Goal: Information Seeking & Learning: Compare options

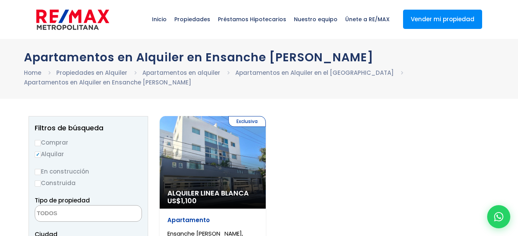
select select
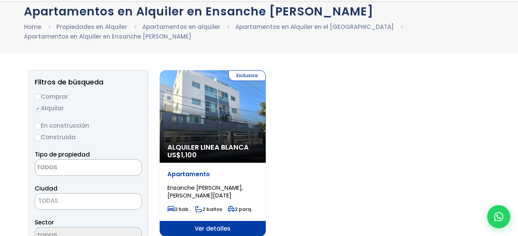
scroll to position [116, 0]
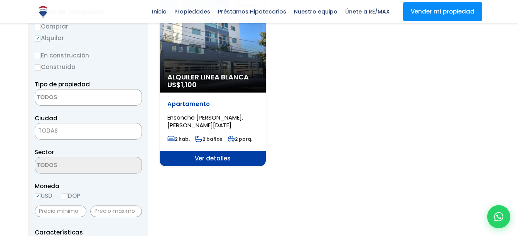
select select "2"
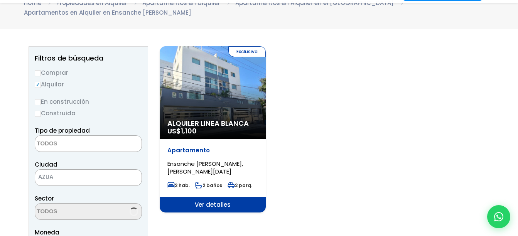
scroll to position [159, 0]
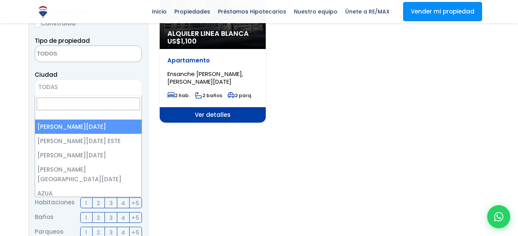
select select "1"
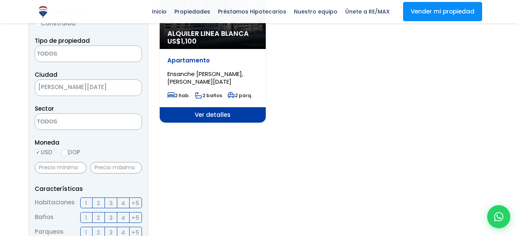
click at [64, 152] on input "DOP" at bounding box center [65, 153] width 6 height 6
radio input "true"
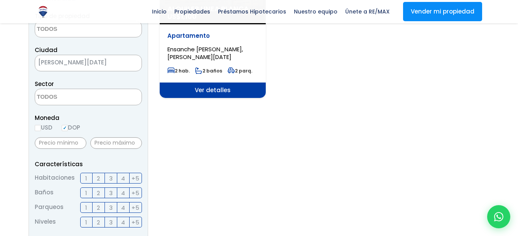
scroll to position [198, 0]
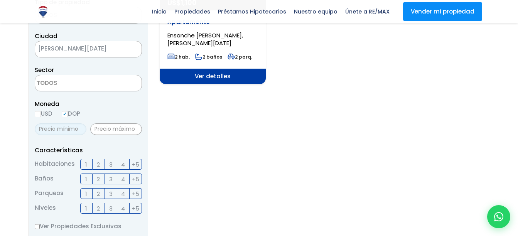
click at [71, 131] on input "text" at bounding box center [61, 129] width 52 height 12
type input "14,000"
click at [103, 131] on input "text" at bounding box center [116, 129] width 52 height 12
type input "18,000"
click at [87, 163] on span "1" at bounding box center [86, 165] width 2 height 10
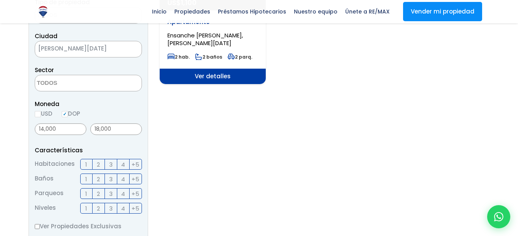
click at [0, 0] on input "1" at bounding box center [0, 0] width 0 height 0
click at [84, 177] on label "1" at bounding box center [86, 179] width 12 height 11
click at [0, 0] on input "1" at bounding box center [0, 0] width 0 height 0
click at [85, 193] on label "1" at bounding box center [86, 193] width 12 height 11
click at [0, 0] on input "1" at bounding box center [0, 0] width 0 height 0
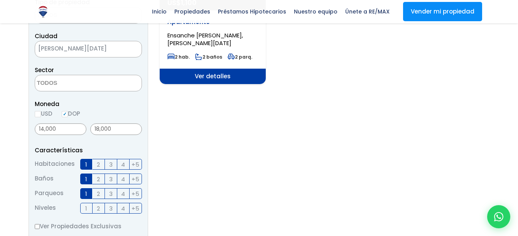
click at [112, 208] on span "3" at bounding box center [110, 209] width 3 height 10
click at [0, 0] on input "3" at bounding box center [0, 0] width 0 height 0
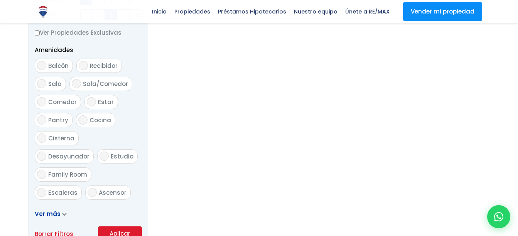
scroll to position [429, 0]
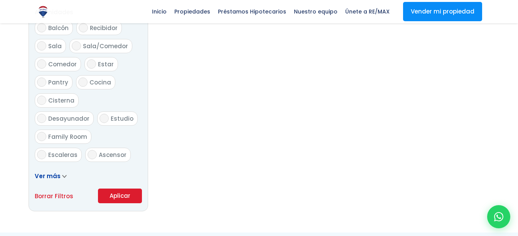
click at [112, 195] on button "Aplicar" at bounding box center [120, 196] width 44 height 15
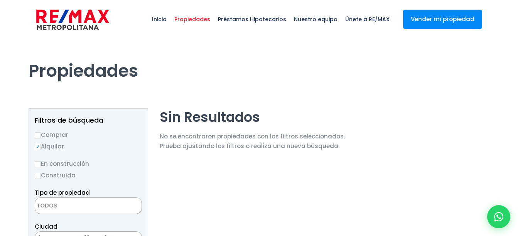
select select
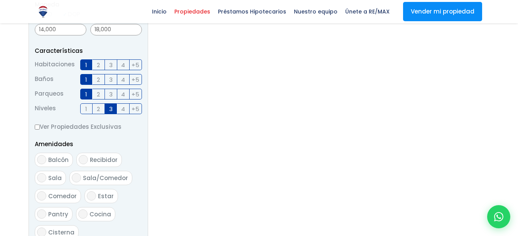
scroll to position [308, 0]
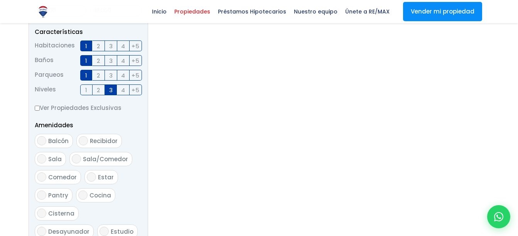
click at [43, 138] on input "Balcón" at bounding box center [41, 140] width 9 height 9
checkbox input "true"
click at [46, 157] on label "Sala" at bounding box center [50, 159] width 31 height 14
click at [46, 157] on input "Sala" at bounding box center [41, 158] width 9 height 9
checkbox input "true"
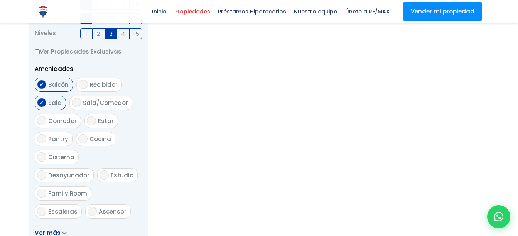
scroll to position [424, 0]
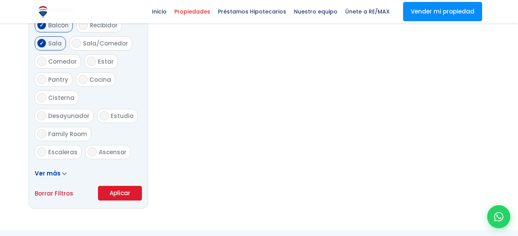
click at [106, 190] on button "Aplicar" at bounding box center [120, 193] width 44 height 15
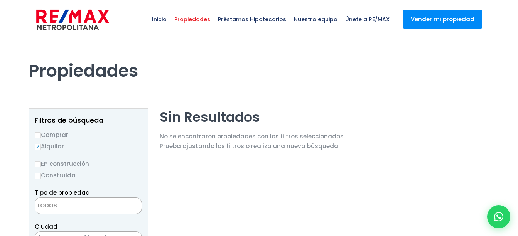
select select
